Goal: Transaction & Acquisition: Book appointment/travel/reservation

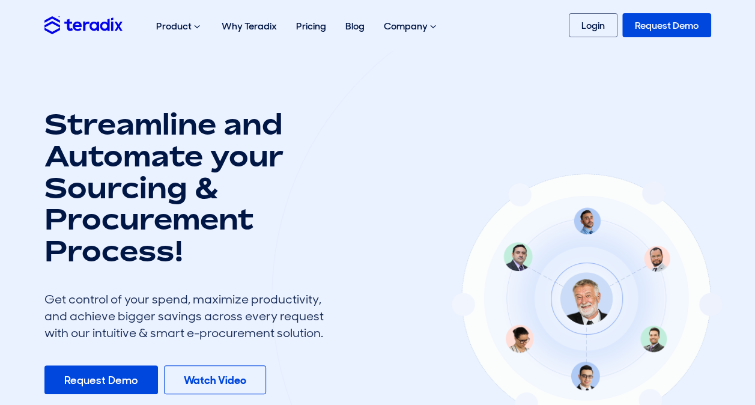
click at [0, 0] on div "About Us" at bounding box center [0, 0] width 0 height 0
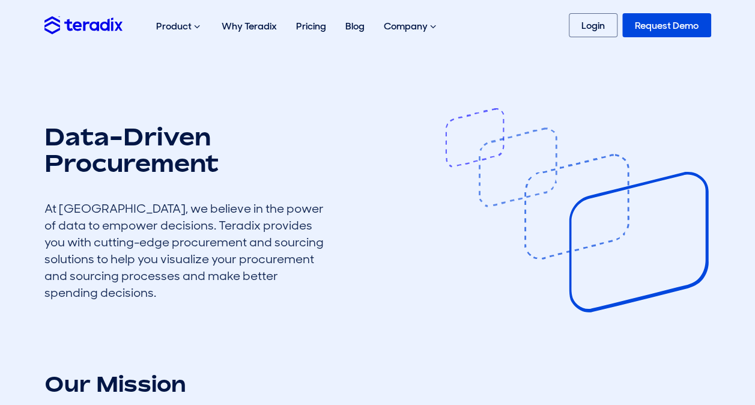
click at [309, 32] on link "Pricing" at bounding box center [310, 26] width 49 height 38
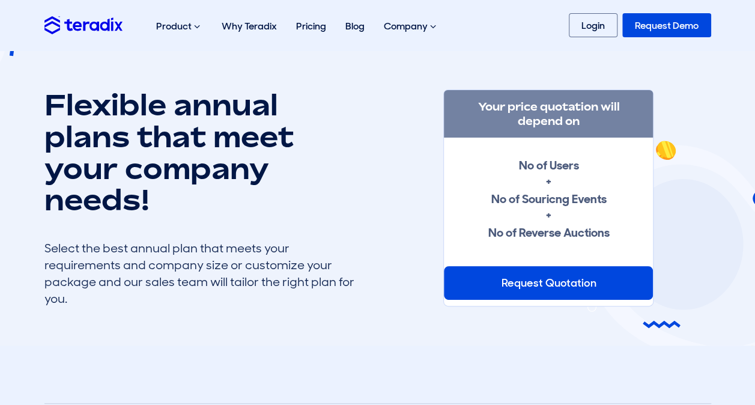
click at [0, 0] on div "Contact Us" at bounding box center [0, 0] width 0 height 0
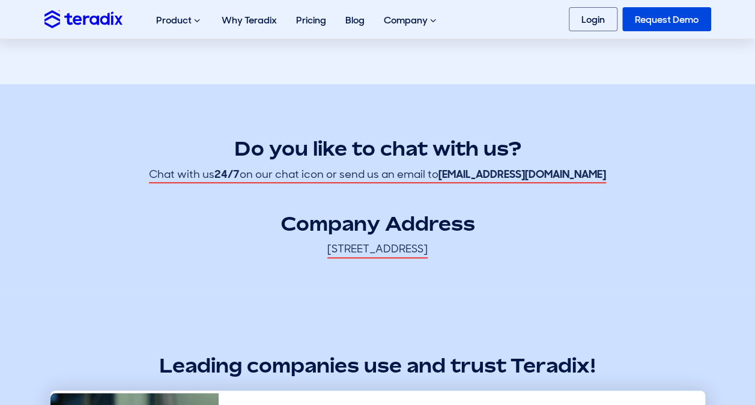
scroll to position [300, 0]
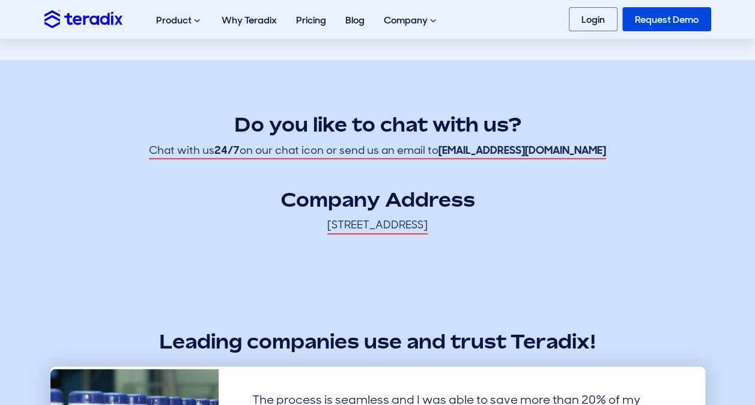
click at [346, 227] on span "No 5, Street 308, New Maadi, Maadi, Cairo Governorate, Egypt 11634" at bounding box center [377, 225] width 100 height 16
drag, startPoint x: 346, startPoint y: 227, endPoint x: 340, endPoint y: 241, distance: 14.8
click at [340, 241] on section "Do you like to chat with us? Chat with us 24/7 on our chat icon or send us an e…" at bounding box center [377, 165] width 755 height 210
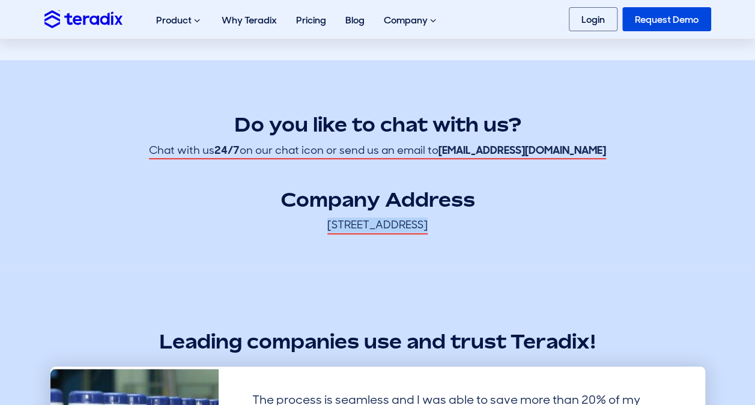
click at [347, 227] on span "No 5, Street 308, New Maadi, Maadi, Cairo Governorate, Egypt 11634" at bounding box center [377, 225] width 100 height 16
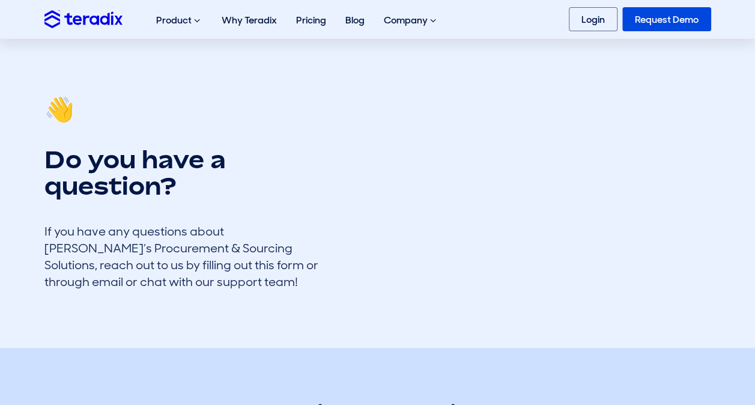
scroll to position [0, 0]
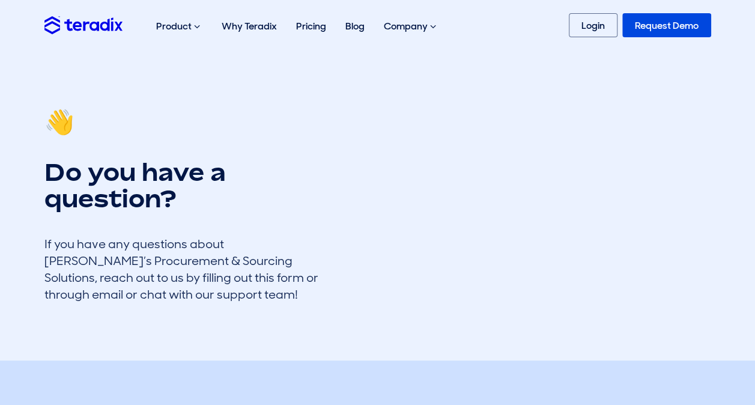
click at [0, 0] on div "About Us" at bounding box center [0, 0] width 0 height 0
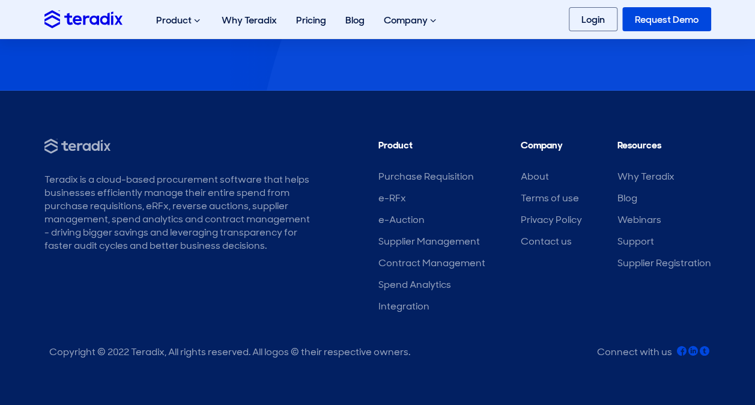
scroll to position [1627, 0]
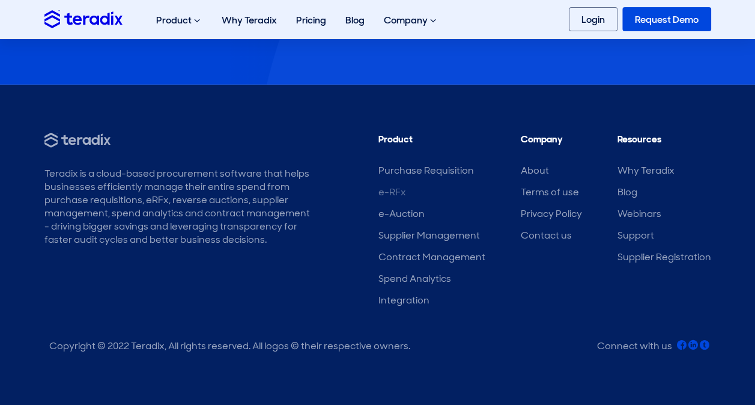
click at [398, 192] on link "e-RFx" at bounding box center [392, 192] width 28 height 13
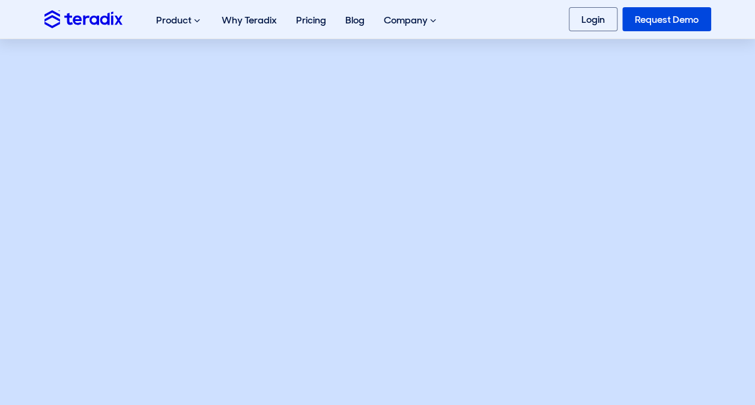
scroll to position [540, 0]
click at [691, 333] on body at bounding box center [706, 356] width 53 height 53
click at [690, 334] on body at bounding box center [706, 356] width 53 height 53
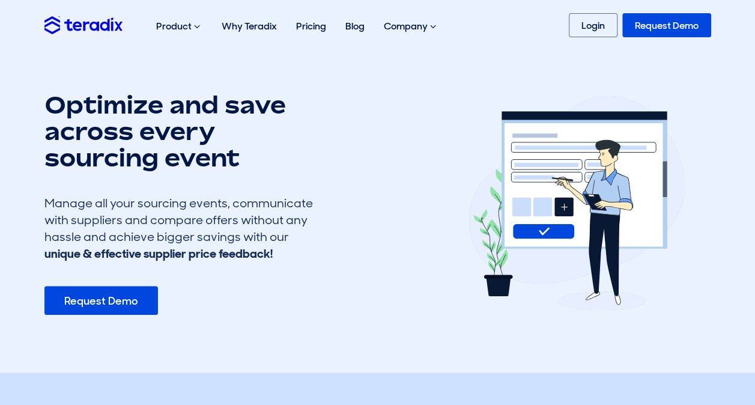
scroll to position [0, 0]
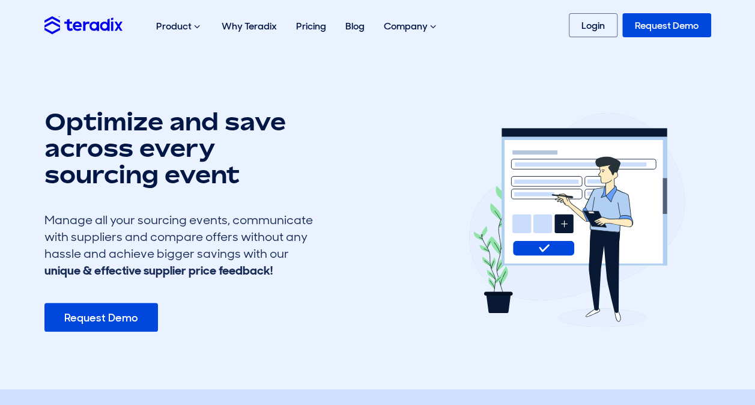
click at [118, 320] on link "Request Demo" at bounding box center [100, 317] width 113 height 29
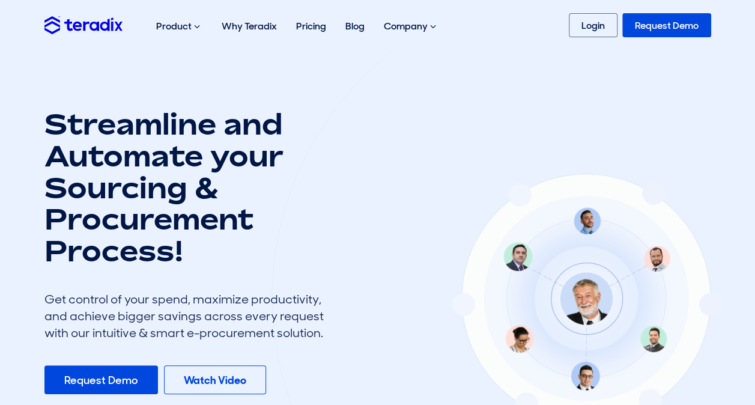
click at [657, 26] on link "Request Demo" at bounding box center [666, 25] width 89 height 24
